Goal: Information Seeking & Learning: Find specific page/section

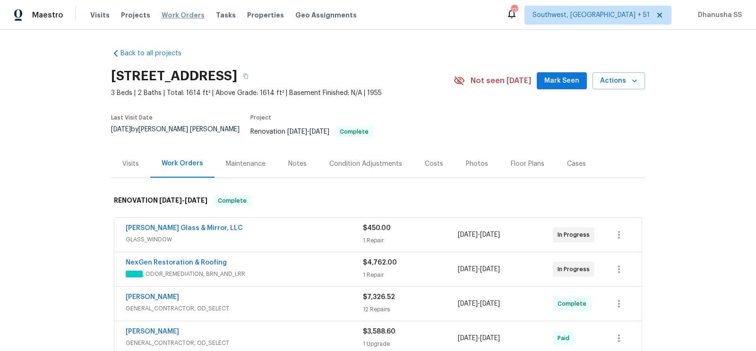
drag, startPoint x: 168, startPoint y: 15, endPoint x: 160, endPoint y: 12, distance: 8.7
click at [168, 15] on span "Work Orders" at bounding box center [183, 14] width 43 height 9
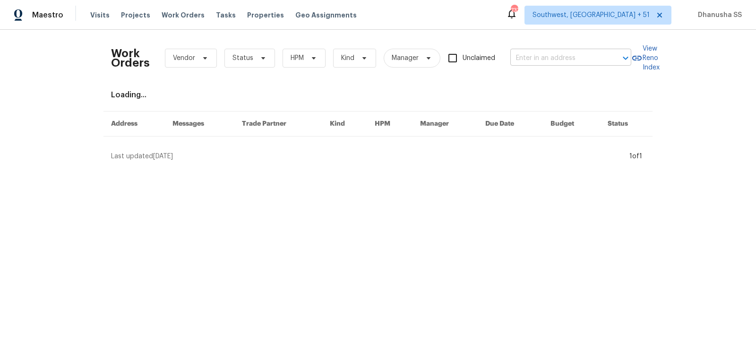
click at [560, 64] on input "text" at bounding box center [557, 58] width 94 height 15
paste input "6107 Driftwood Ct, Maineville, OH 45039"
type input "6107 Driftwood Ct, Maineville, OH 45039"
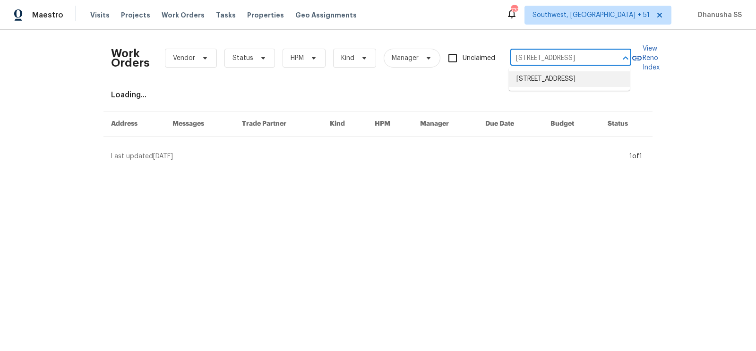
click at [557, 81] on li "6107 Driftwood Ct, Maineville, OH 45039" at bounding box center [569, 79] width 121 height 16
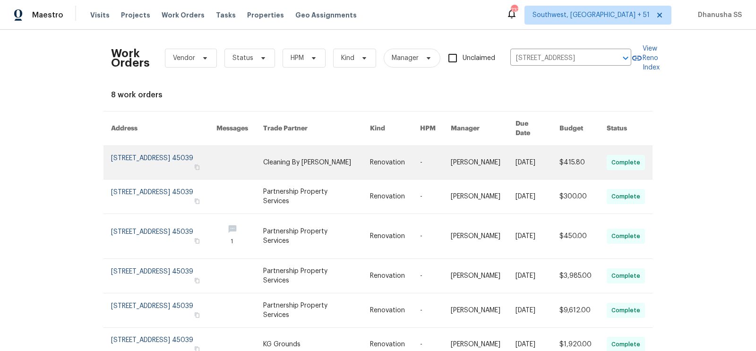
click at [501, 158] on link at bounding box center [483, 162] width 65 height 33
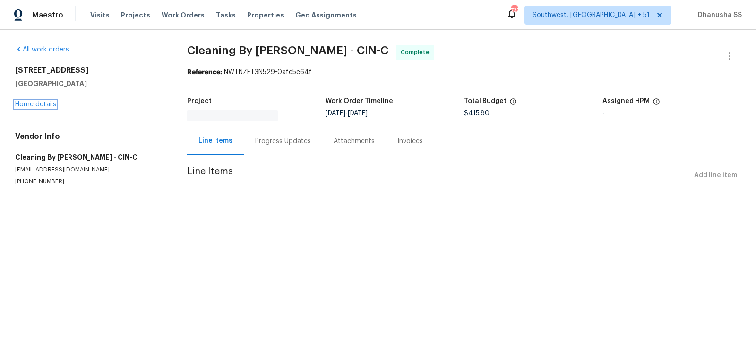
click at [39, 107] on link "Home details" at bounding box center [35, 104] width 41 height 7
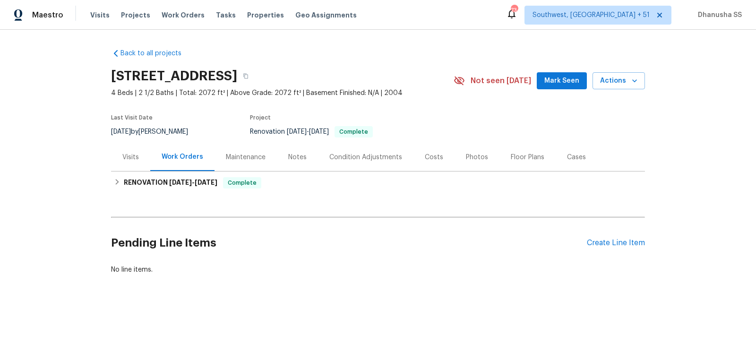
click at [131, 153] on div "Visits" at bounding box center [130, 157] width 17 height 9
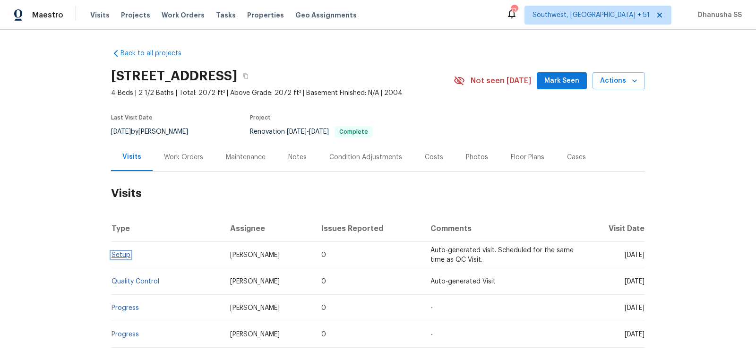
click at [128, 258] on link "Setup" at bounding box center [120, 255] width 19 height 7
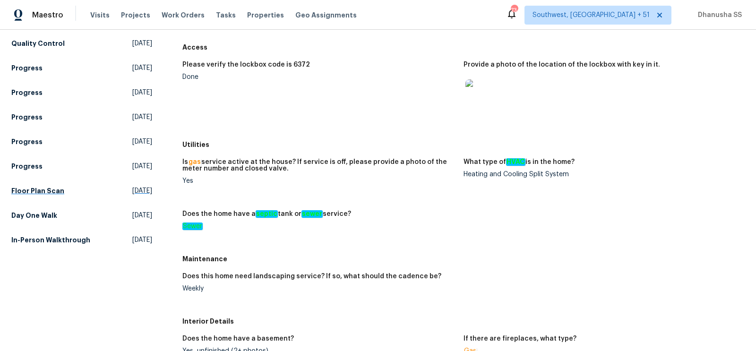
scroll to position [121, 0]
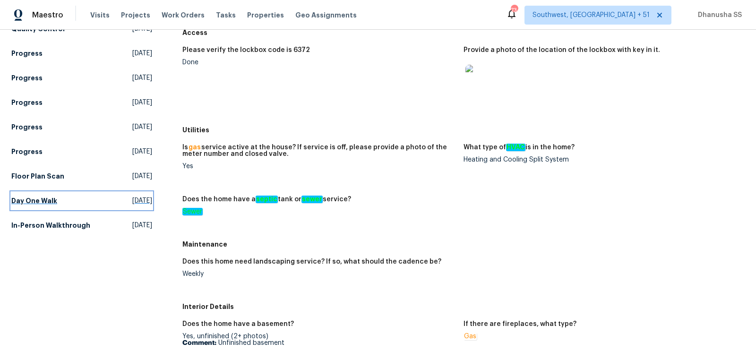
click at [62, 200] on link "Day One Walk Thu, Aug 28 2025" at bounding box center [81, 200] width 141 height 17
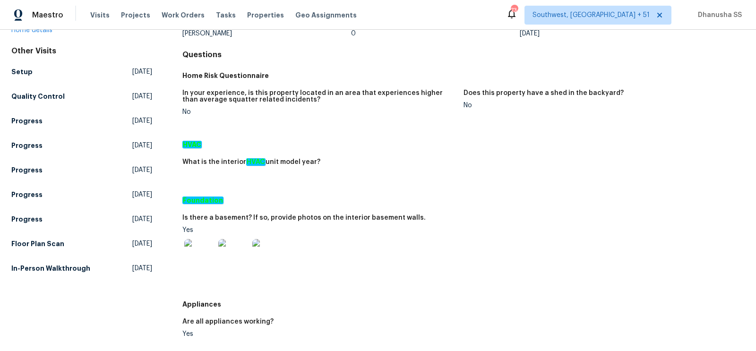
scroll to position [135, 0]
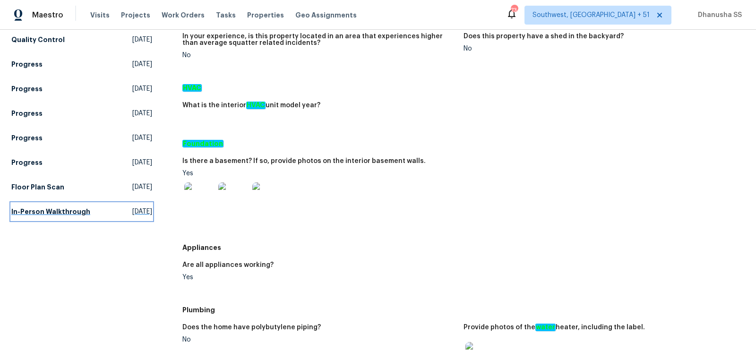
click at [56, 209] on h5 "In-Person Walkthrough" at bounding box center [50, 211] width 79 height 9
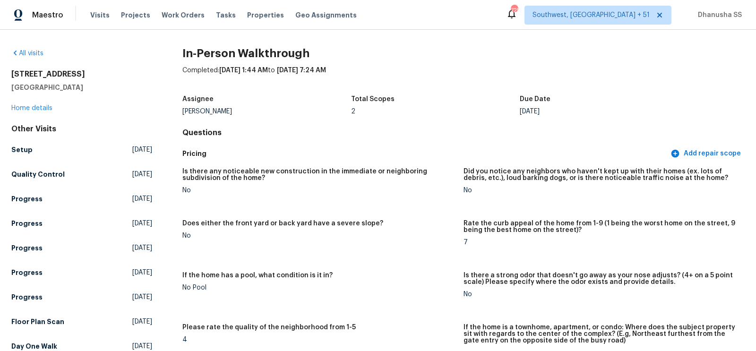
click at [151, 153] on span "Fri, Sep 19 2025" at bounding box center [142, 149] width 20 height 9
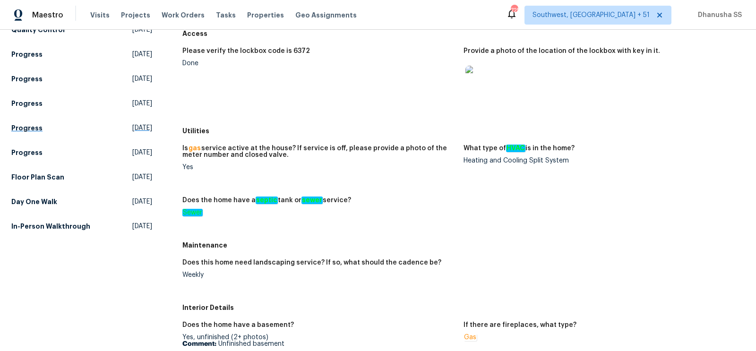
scroll to position [133, 0]
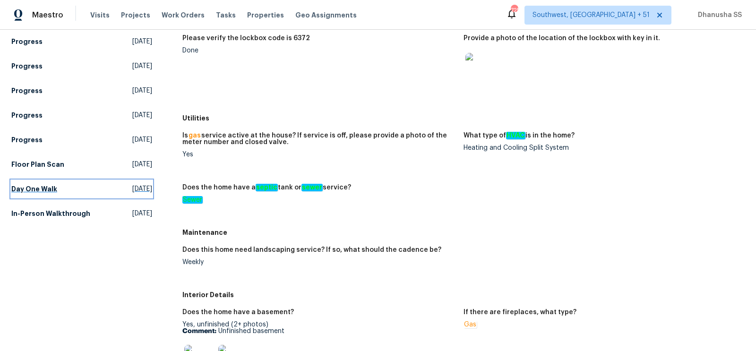
click at [51, 194] on link "Day One Walk Thu, Aug 28 2025" at bounding box center [81, 188] width 141 height 17
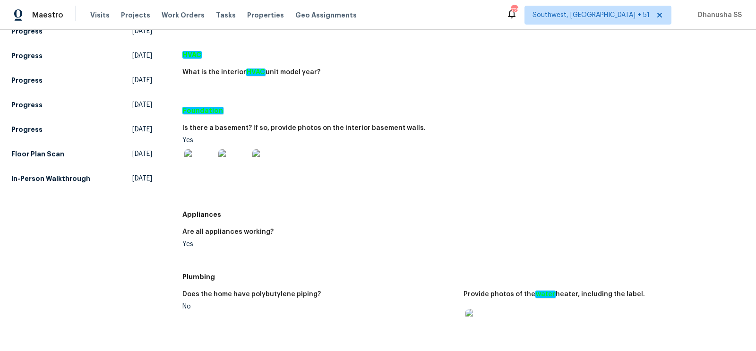
scroll to position [195, 0]
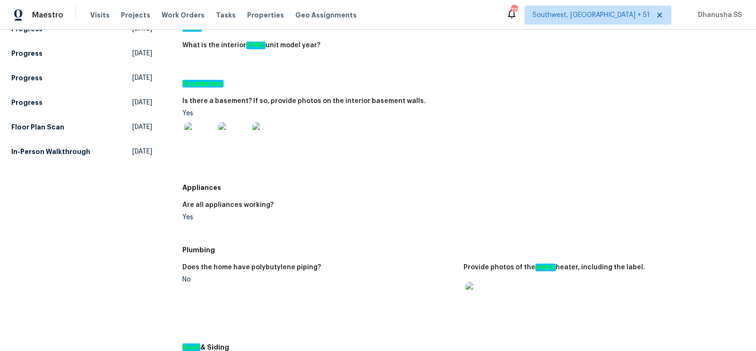
click at [119, 161] on div "All visits 6107 Driftwood Ct Maineville, OH 45039 Home details Other Visits Set…" at bounding box center [81, 264] width 141 height 821
click at [132, 151] on span "Fri, Jul 18 2025" at bounding box center [142, 151] width 20 height 9
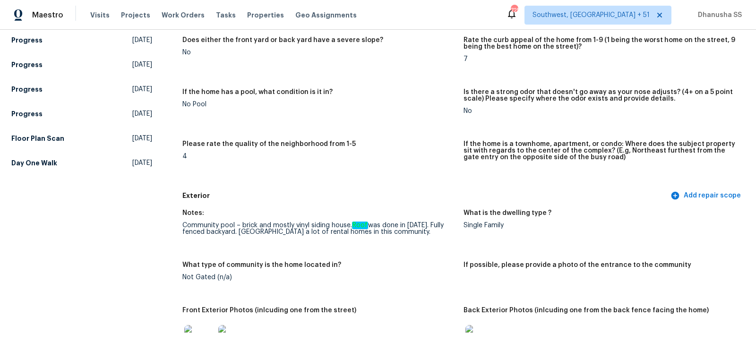
scroll to position [189, 0]
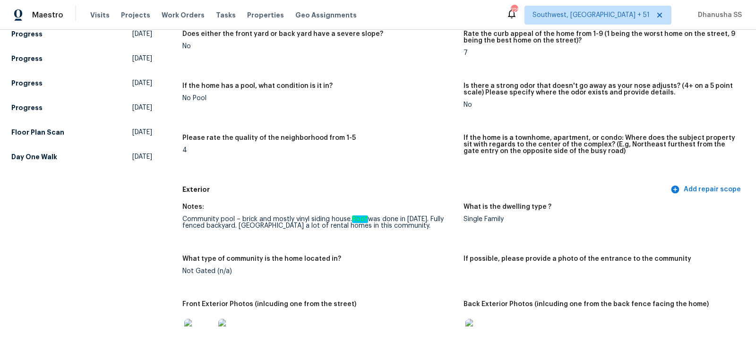
drag, startPoint x: 182, startPoint y: 218, endPoint x: 428, endPoint y: 230, distance: 245.9
click at [428, 230] on figure "Notes: Community pool – brick and mostly vinyl siding house. Roof was done in A…" at bounding box center [322, 224] width 281 height 41
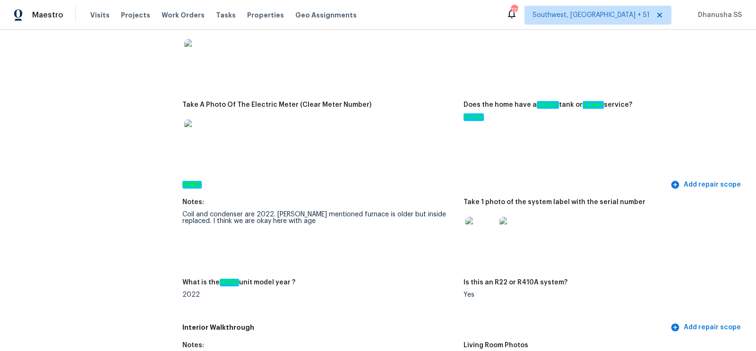
scroll to position [740, 0]
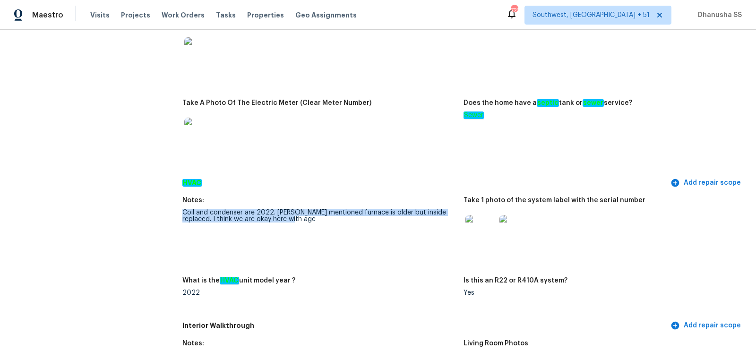
drag, startPoint x: 181, startPoint y: 210, endPoint x: 297, endPoint y: 236, distance: 119.2
click at [300, 237] on figure "Notes: Coil and condenser are 2022. Seller mentioned furnace is older but insid…" at bounding box center [322, 231] width 281 height 69
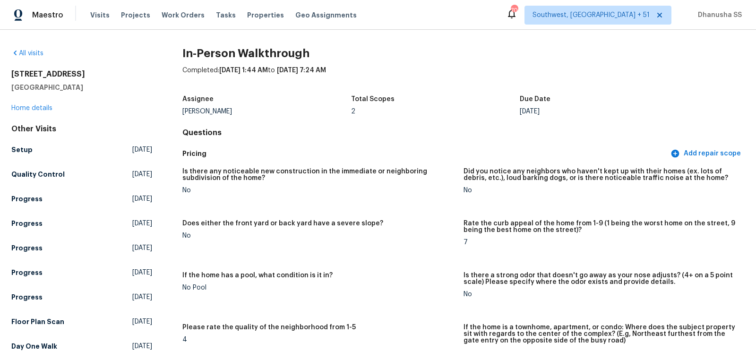
scroll to position [1886, 0]
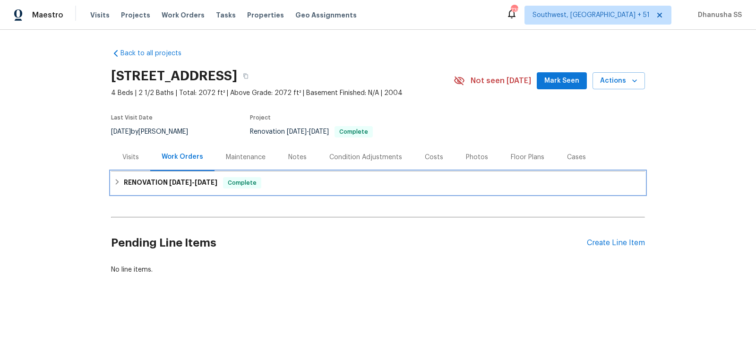
click at [298, 186] on div "RENOVATION [DATE] - [DATE] Complete" at bounding box center [378, 182] width 528 height 11
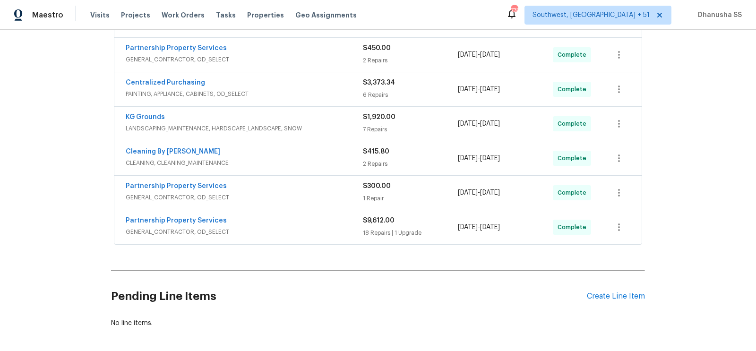
scroll to position [253, 0]
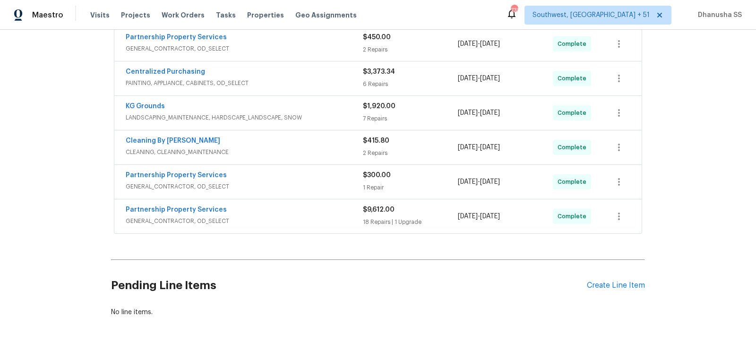
click at [334, 208] on div "Partnership Property Services" at bounding box center [244, 210] width 237 height 11
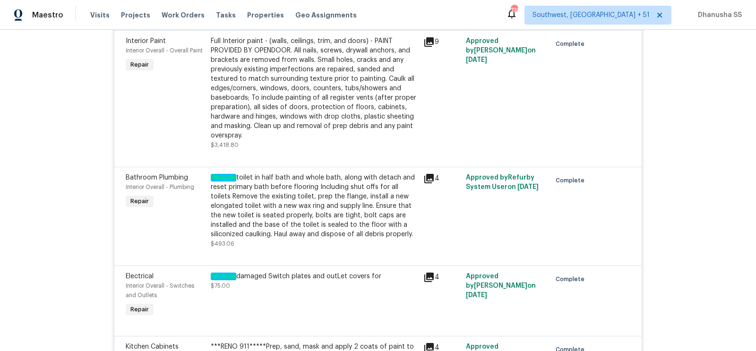
scroll to position [1526, 0]
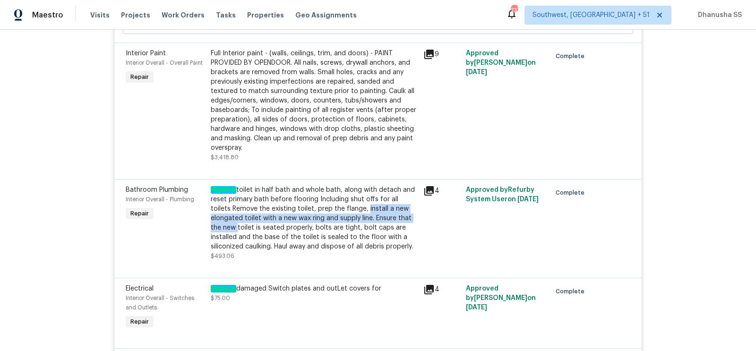
drag, startPoint x: 343, startPoint y: 185, endPoint x: 415, endPoint y: 198, distance: 73.0
click at [415, 198] on div "Replace toilet in half bath and whole bath, along with detach and reset primary…" at bounding box center [314, 218] width 207 height 66
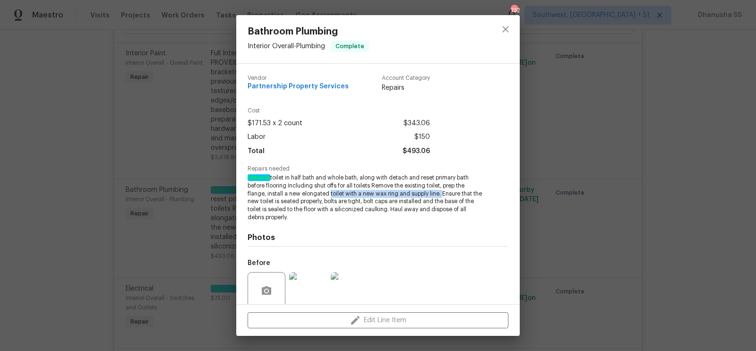
drag, startPoint x: 328, startPoint y: 196, endPoint x: 440, endPoint y: 196, distance: 112.0
click at [440, 196] on span "Replace toilet in half bath and whole bath, along with detach and reset primary…" at bounding box center [365, 198] width 235 height 48
copy span "toilet with a new wax ring and supply line."
click at [516, 28] on button "close" at bounding box center [505, 29] width 23 height 23
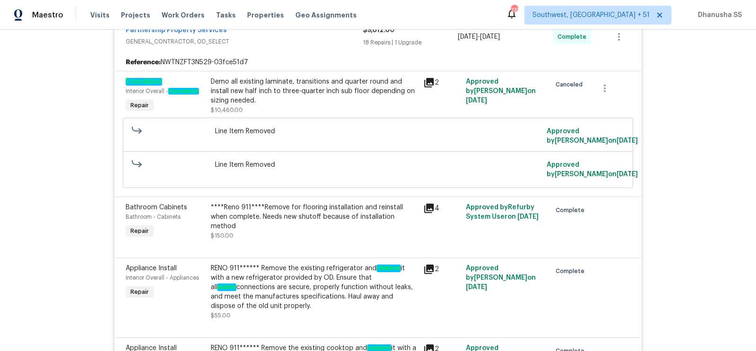
scroll to position [304, 0]
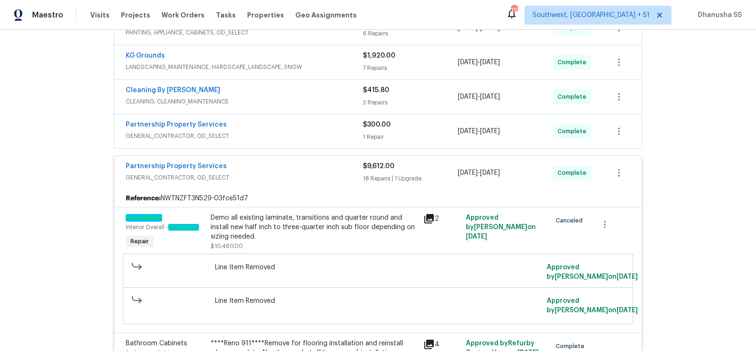
click at [338, 114] on div "Partnership Property Services GENERAL_CONTRACTOR, OD_SELECT $300.00 1 Repair [D…" at bounding box center [377, 131] width 527 height 34
click at [335, 137] on span "GENERAL_CONTRACTOR, OD_SELECT" at bounding box center [244, 135] width 237 height 9
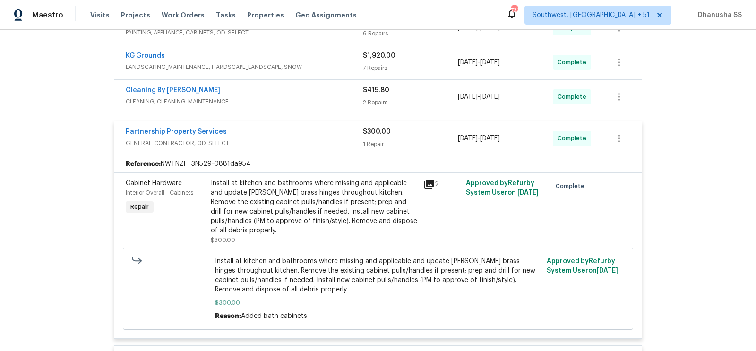
click at [342, 86] on div "Cleaning By [PERSON_NAME]" at bounding box center [244, 91] width 237 height 11
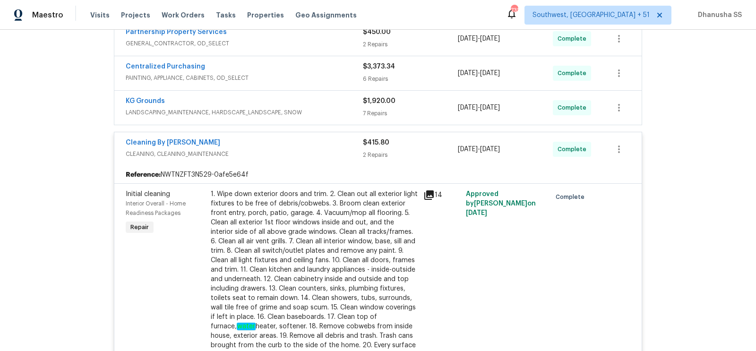
scroll to position [176, 0]
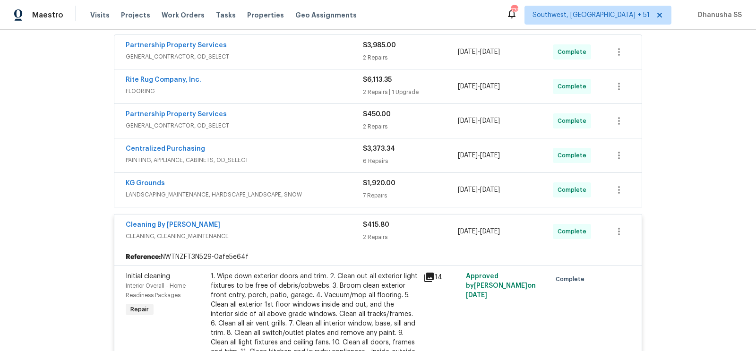
click at [322, 187] on div "KG Grounds" at bounding box center [244, 184] width 237 height 11
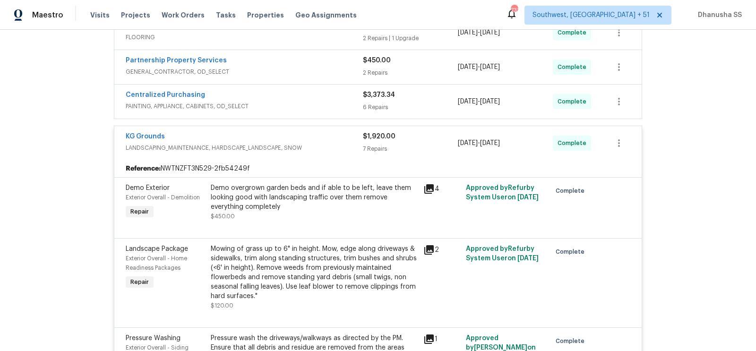
scroll to position [189, 0]
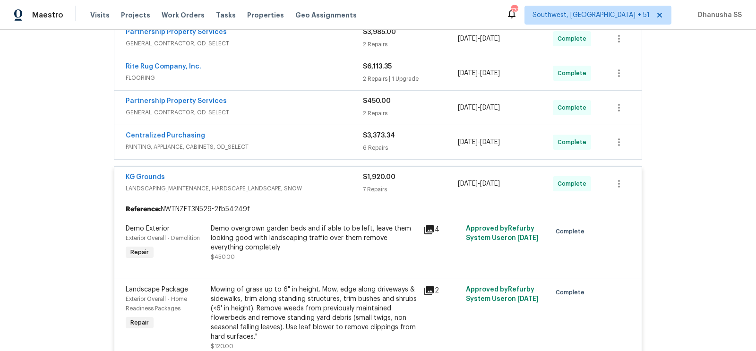
click at [337, 136] on div "Centralized Purchasing" at bounding box center [244, 136] width 237 height 11
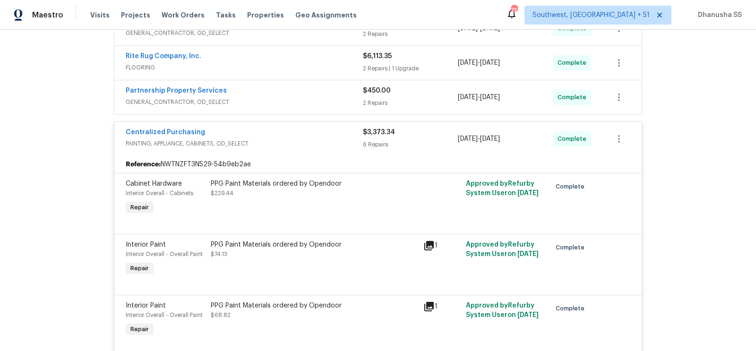
scroll to position [166, 0]
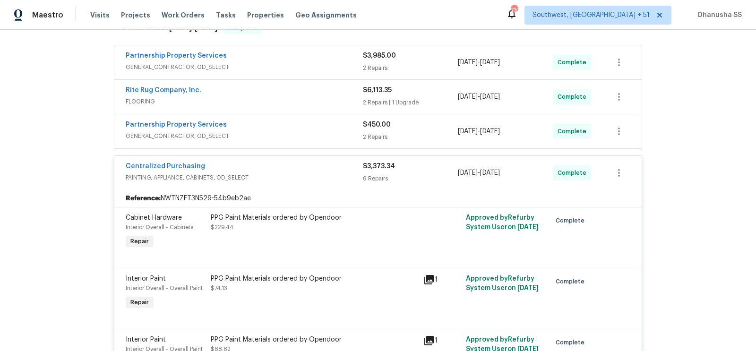
click at [342, 133] on span "GENERAL_CONTRACTOR, OD_SELECT" at bounding box center [244, 135] width 237 height 9
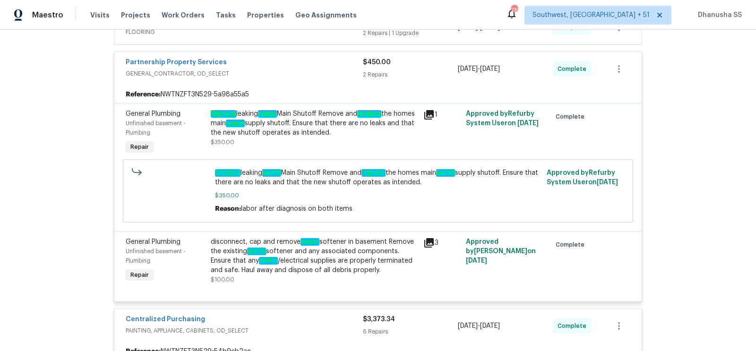
scroll to position [221, 0]
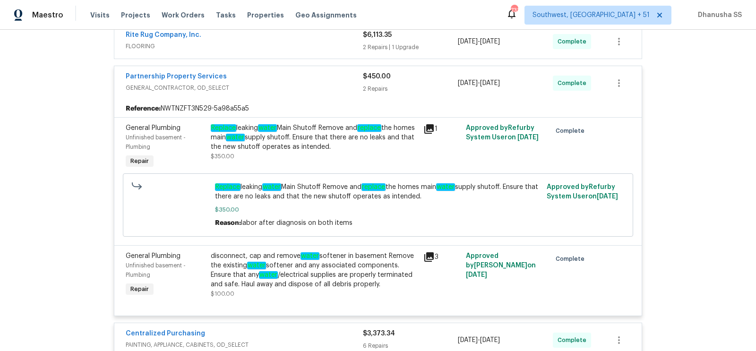
click at [278, 144] on div "Replace leaking water Main Shutoff Remove and replace the homes main water supp…" at bounding box center [314, 137] width 207 height 28
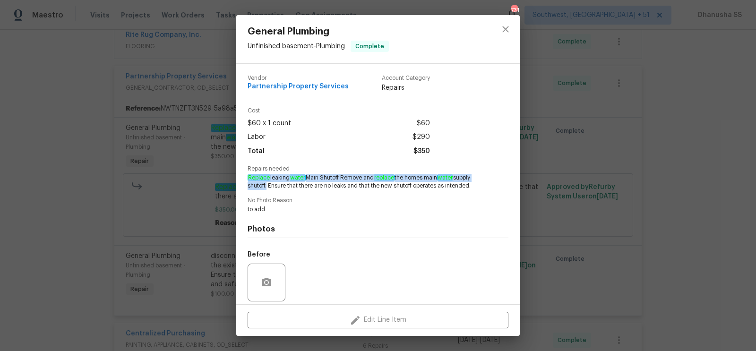
drag, startPoint x: 247, startPoint y: 179, endPoint x: 266, endPoint y: 187, distance: 20.5
click at [266, 187] on span "Replace leaking water Main Shutoff Remove and replace the homes main water supp…" at bounding box center [365, 182] width 235 height 16
copy span "Replace leaking water Main Shutoff Remove and replace the homes main water supp…"
click at [506, 35] on button "close" at bounding box center [505, 29] width 23 height 23
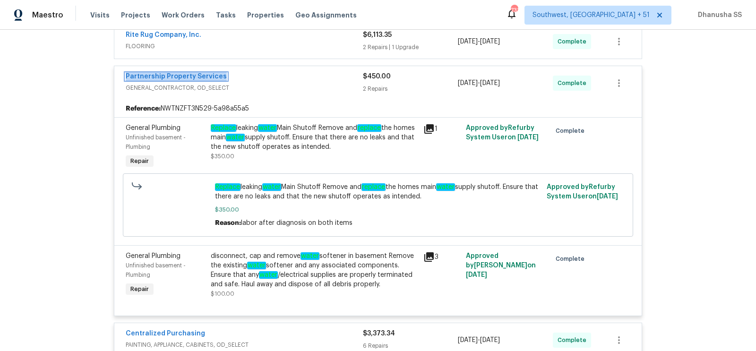
scroll to position [133, 0]
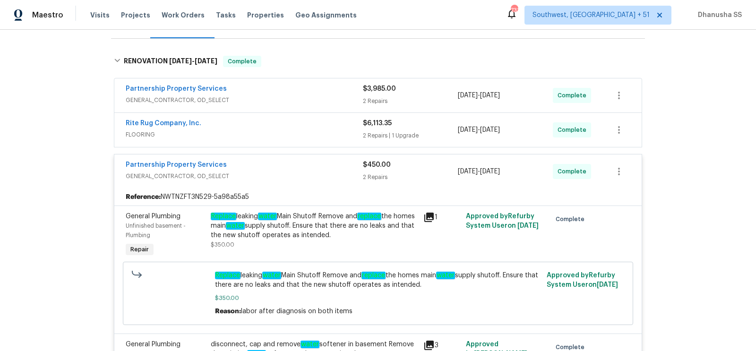
click at [311, 133] on span "FLOORING" at bounding box center [244, 134] width 237 height 9
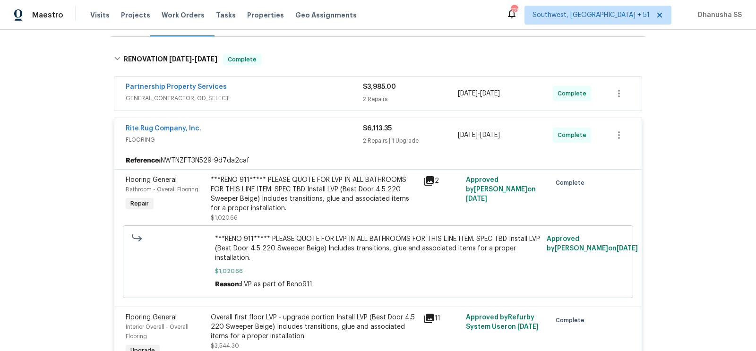
scroll to position [76, 0]
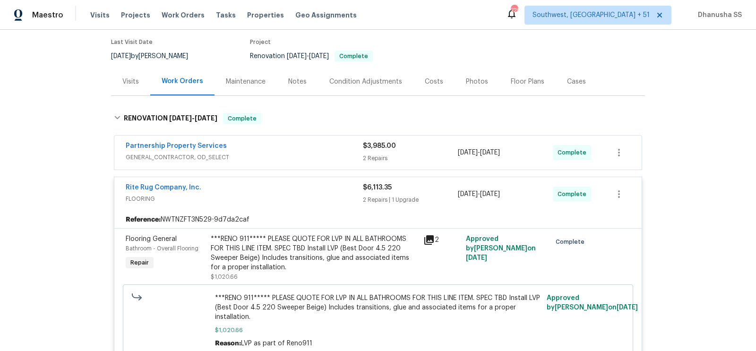
click at [324, 154] on span "GENERAL_CONTRACTOR, OD_SELECT" at bounding box center [244, 157] width 237 height 9
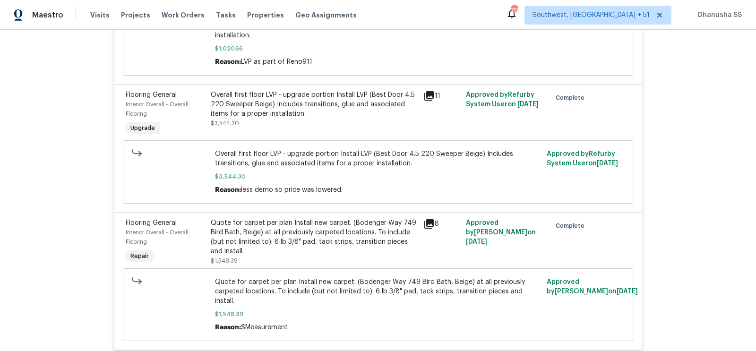
scroll to position [630, 0]
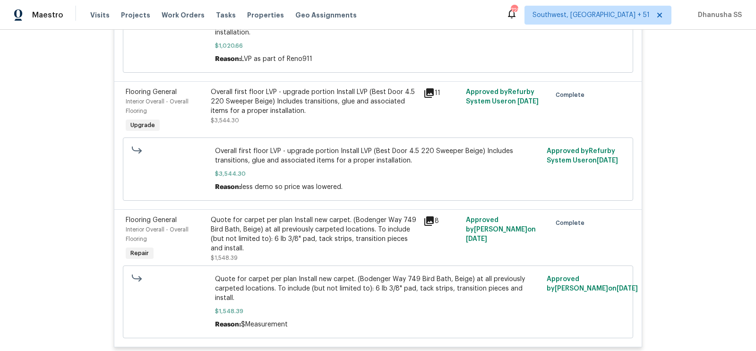
click at [329, 115] on div "Overall first floor LVP - upgrade portion Install LVP (Best Door 4.5 220 Sweepe…" at bounding box center [314, 106] width 207 height 38
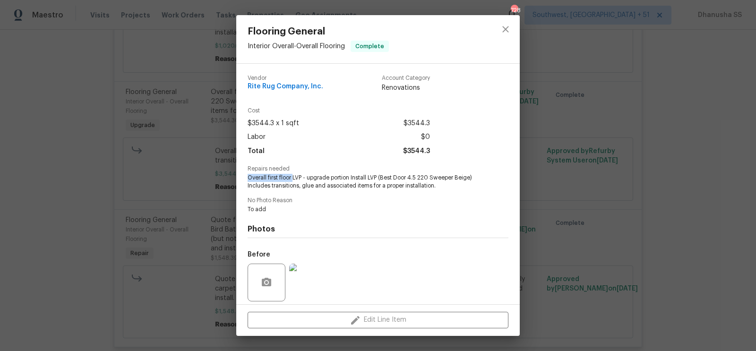
drag, startPoint x: 292, startPoint y: 180, endPoint x: 248, endPoint y: 176, distance: 44.1
click at [248, 176] on span "Overall first floor LVP - upgrade portion Install LVP (Best Door 4.5 220 Sweepe…" at bounding box center [365, 182] width 235 height 16
copy span "Overall first floor"
click at [523, 23] on div "Flooring General Interior Overall - Overall Flooring Complete Vendor Rite Rug C…" at bounding box center [378, 175] width 756 height 351
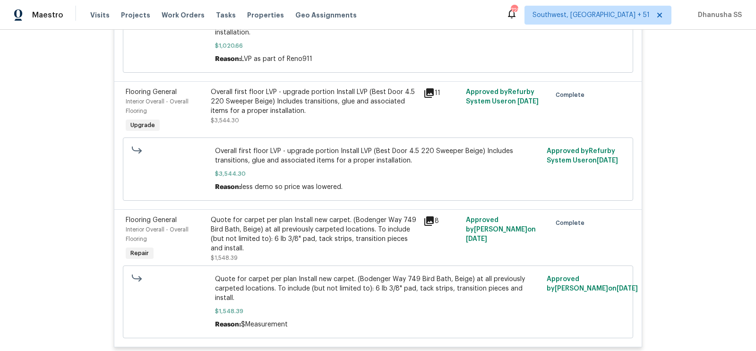
click at [520, 23] on div "Flooring General Interior Overall - Overall Flooring Complete Vendor Rite Rug C…" at bounding box center [378, 175] width 756 height 351
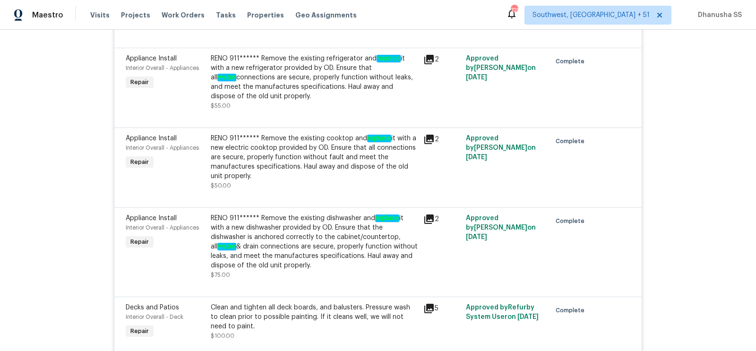
scroll to position [3098, 0]
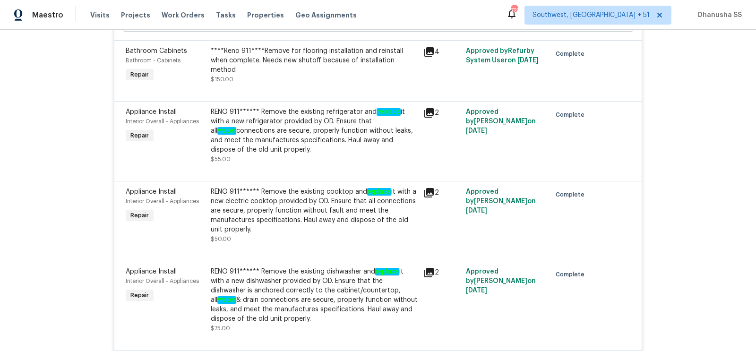
click at [344, 107] on div "RENO 911****** Remove the existing refrigerator and replace it with a new refri…" at bounding box center [314, 130] width 207 height 47
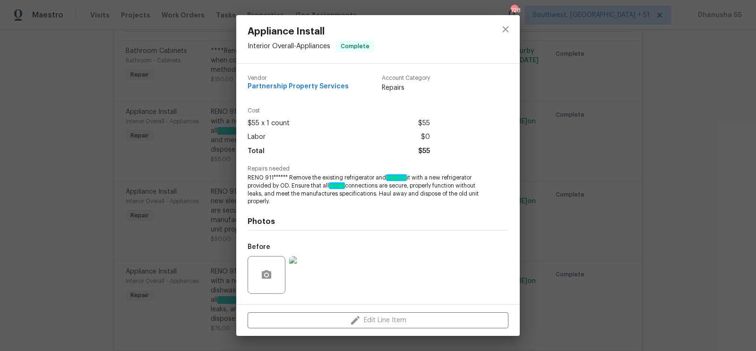
click at [460, 180] on span "RENO 911****** Remove the existing refrigerator and replace it with a new refri…" at bounding box center [365, 190] width 235 height 32
copy span "refrigerator"
click at [493, 33] on div at bounding box center [505, 39] width 28 height 48
click at [496, 32] on button "close" at bounding box center [505, 29] width 23 height 23
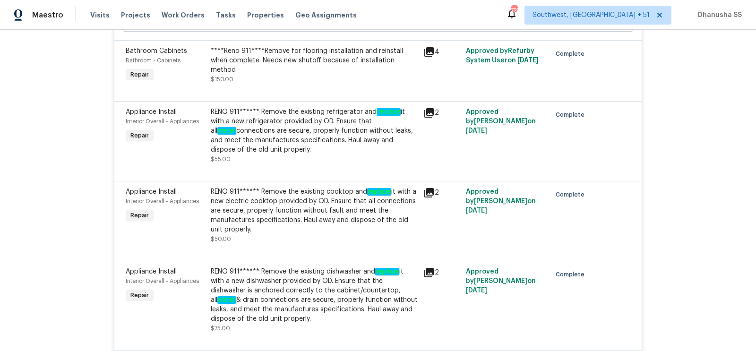
click at [348, 191] on div "RENO 911****** Remove the existing cooktop and replace it with a new electric c…" at bounding box center [314, 210] width 207 height 47
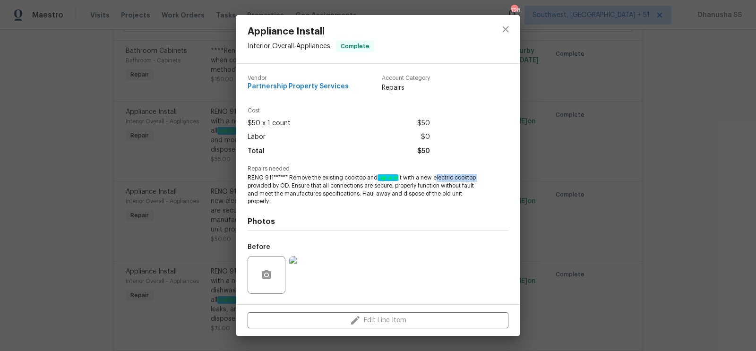
drag, startPoint x: 436, startPoint y: 180, endPoint x: 488, endPoint y: 181, distance: 51.5
click at [488, 181] on div "Repairs needed RENO 911****** Remove the existing cooktop and replace it with a…" at bounding box center [378, 186] width 261 height 40
copy span "electric cooktop"
click at [508, 27] on icon "close" at bounding box center [505, 29] width 6 height 6
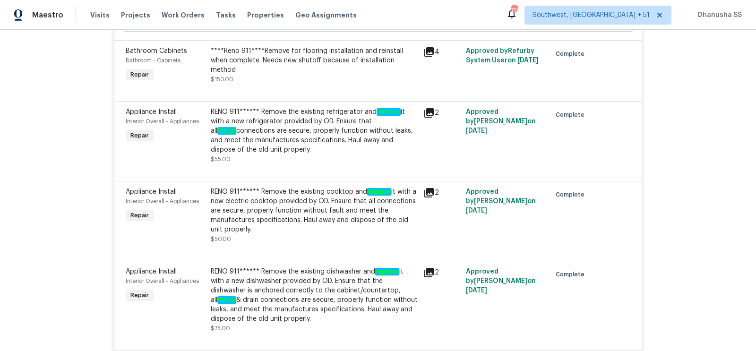
scroll to position [3132, 0]
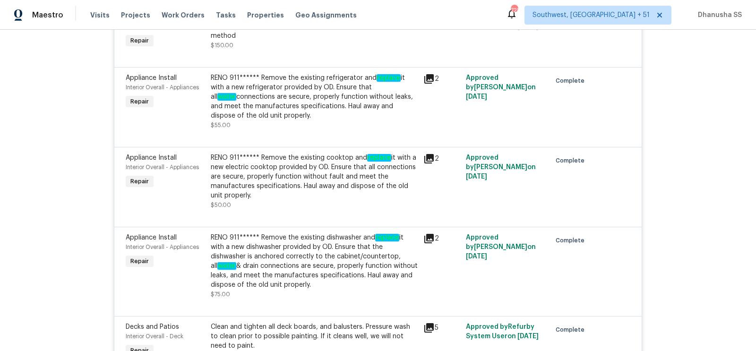
click at [334, 233] on div "RENO 911****** Remove the existing dishwasher and replace it with a new dishwas…" at bounding box center [314, 261] width 207 height 57
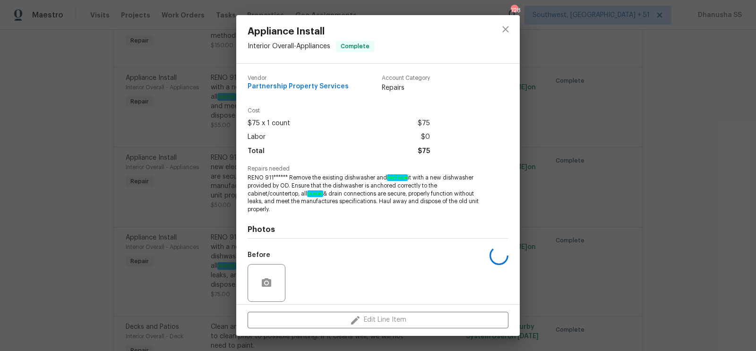
click at [357, 177] on span "RENO 911****** Remove the existing dishwasher and replace it with a new dishwas…" at bounding box center [365, 194] width 235 height 40
copy span "dishwasher"
click at [504, 31] on icon "close" at bounding box center [505, 29] width 6 height 6
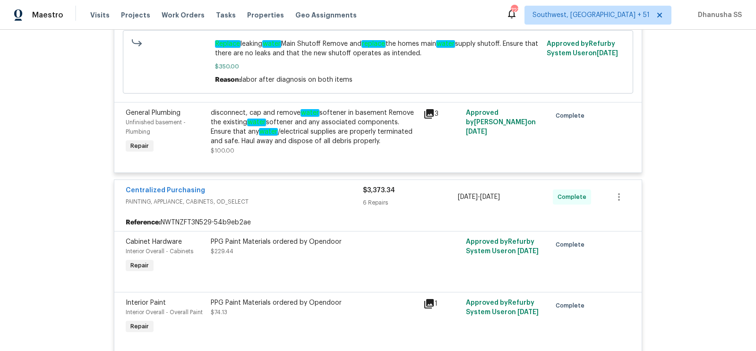
scroll to position [818, 0]
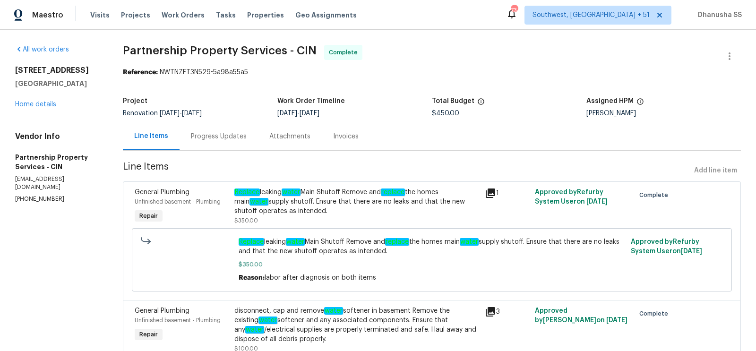
click at [247, 140] on div "Progress Updates" at bounding box center [219, 136] width 56 height 9
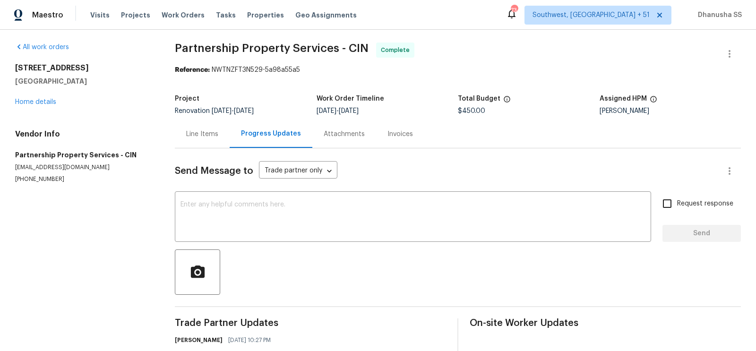
scroll to position [120, 0]
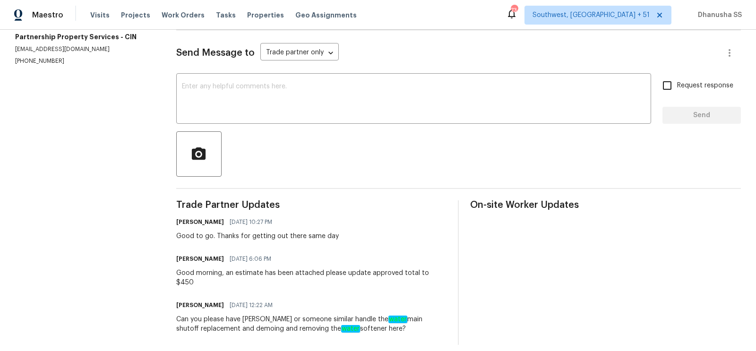
drag, startPoint x: 182, startPoint y: 309, endPoint x: 413, endPoint y: 319, distance: 231.2
click at [414, 319] on div "Can you please have Terry or someone similar handle the water main shutoff repl…" at bounding box center [311, 324] width 271 height 19
